Goal: Find specific page/section

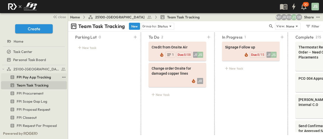
click at [39, 78] on span "FPI Pay App Tracking" at bounding box center [34, 77] width 34 height 5
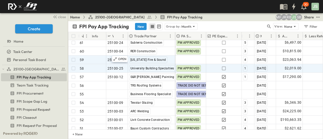
scroll to position [28, 0]
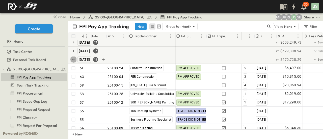
click at [71, 58] on icon "button" at bounding box center [73, 59] width 5 height 5
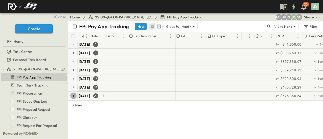
click at [72, 96] on icon "button" at bounding box center [73, 95] width 5 height 5
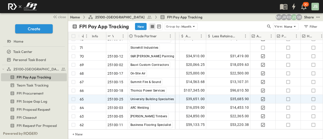
scroll to position [163, 97]
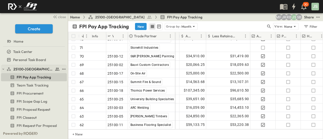
click at [5, 69] on icon "button" at bounding box center [4, 69] width 4 height 4
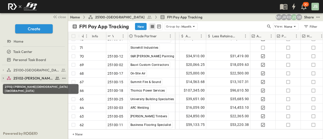
click at [25, 80] on span "25102-[PERSON_NAME][DEMOGRAPHIC_DATA][GEOGRAPHIC_DATA]" at bounding box center [33, 78] width 40 height 5
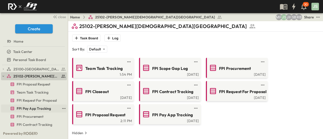
click at [35, 108] on span "FPI Pay App Tracking" at bounding box center [34, 108] width 34 height 5
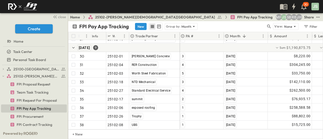
scroll to position [258, 0]
